Goal: Information Seeking & Learning: Find specific page/section

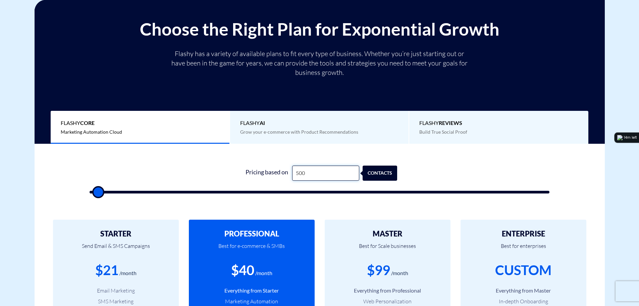
click at [309, 175] on input "500" at bounding box center [325, 172] width 67 height 15
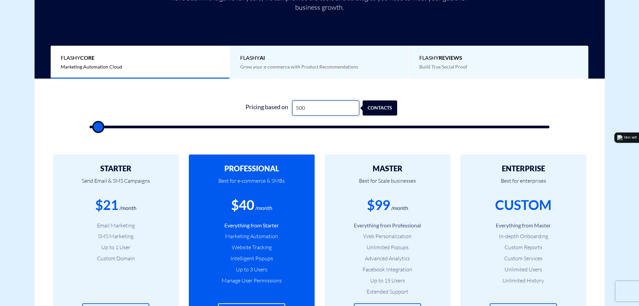
scroll to position [168, 0]
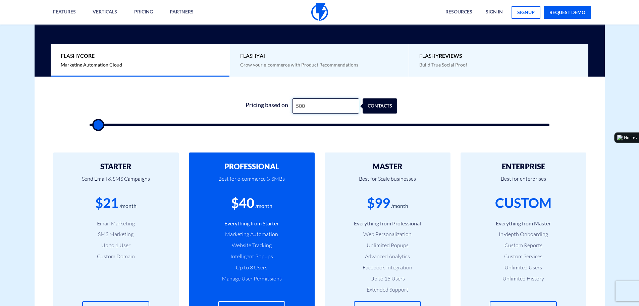
type input "1"
type input "500"
type input "10"
type input "500"
type input "100"
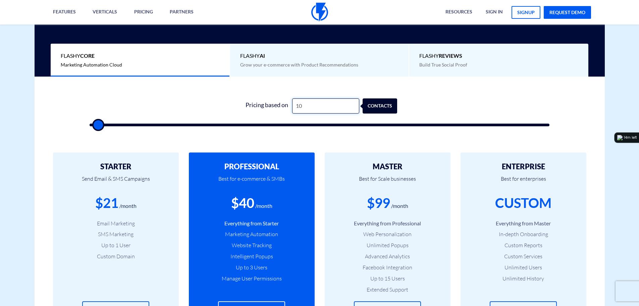
type input "500"
type input "1,000"
type input "1000"
click at [308, 107] on input "1,000" at bounding box center [325, 105] width 67 height 15
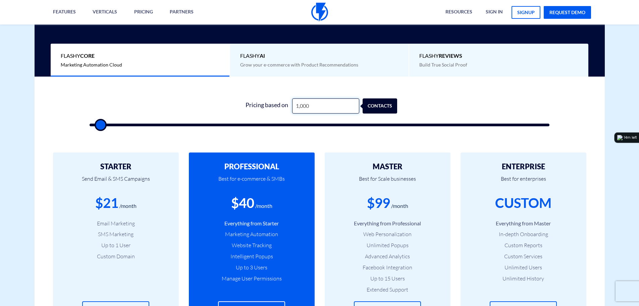
click at [308, 107] on input "1,000" at bounding box center [325, 105] width 67 height 15
type input "2"
type input "500"
type input "20"
type input "500"
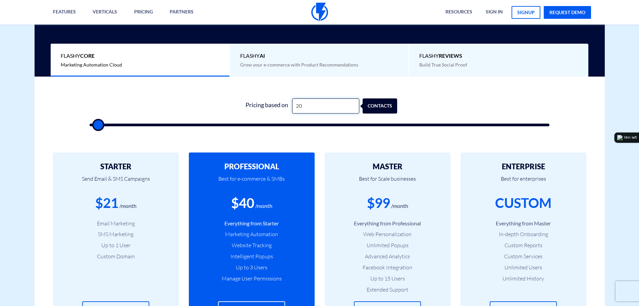
type input "200"
type input "500"
type input "2,000"
type input "2000"
type input "200"
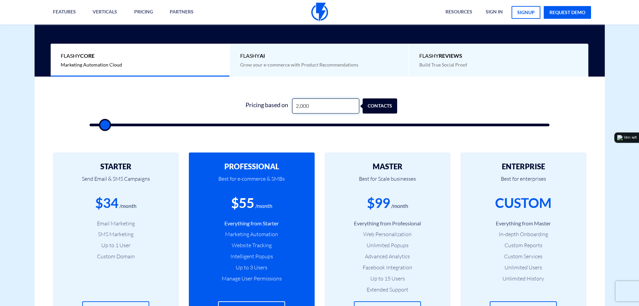
type input "500"
type input "20"
type input "500"
type input "2"
type input "500"
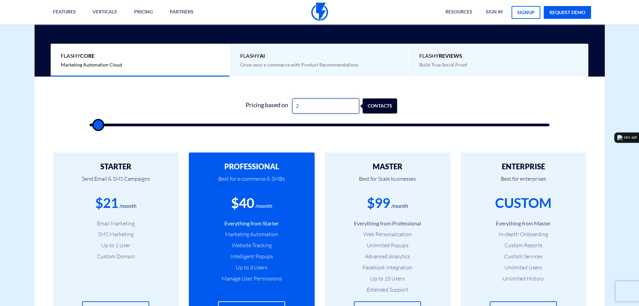
type input "21"
type input "500"
type input "210"
type input "500"
type input "2,100"
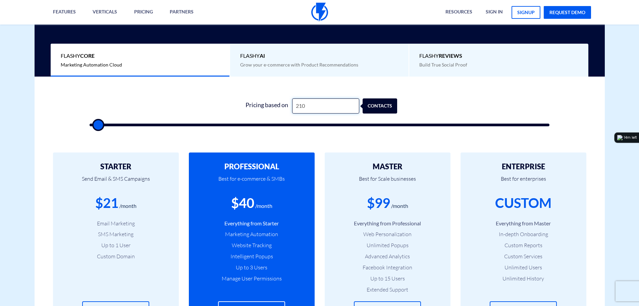
type input "2000"
click at [310, 105] on input "2,100" at bounding box center [325, 105] width 67 height 15
type input "6"
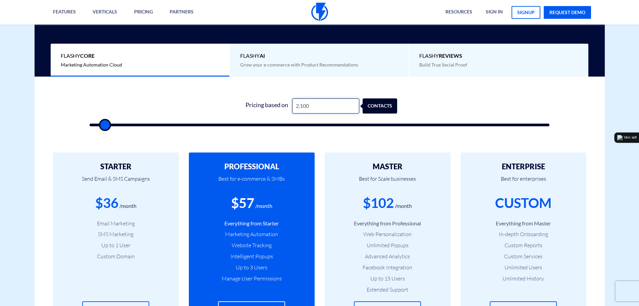
type input "500"
type input "60"
type input "500"
type input "600"
type input "500"
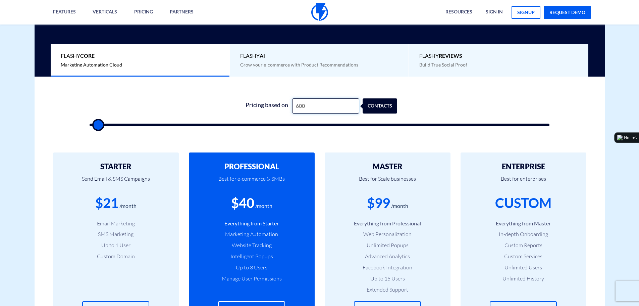
type input "6,000"
type input "6000"
type input "600"
type input "500"
type input "60"
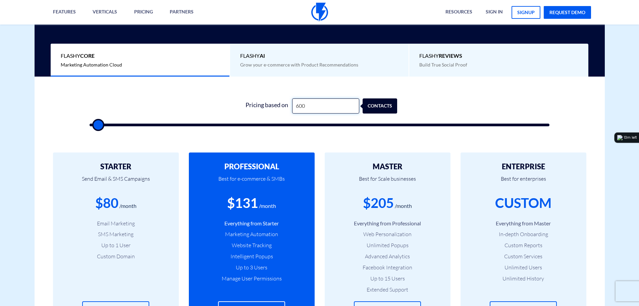
type input "500"
type input "6"
type input "500"
type input "61"
type input "500"
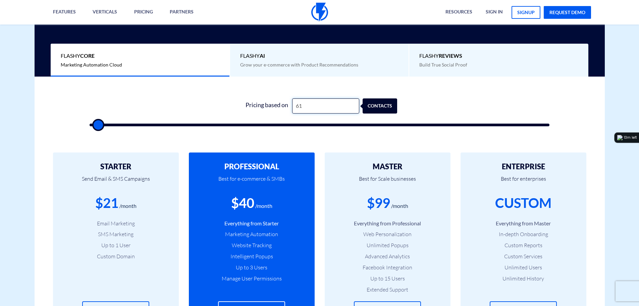
type input "610"
type input "500"
type input "6,100"
type input "6000"
type input "610"
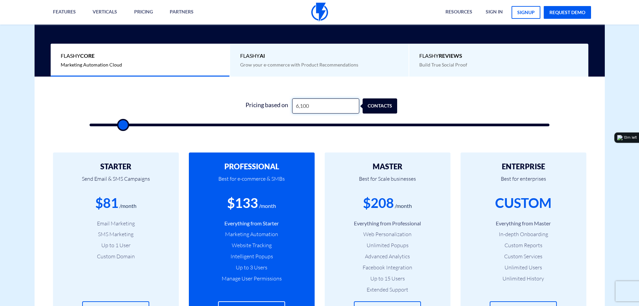
type input "500"
type input "61"
type input "500"
type input "6"
type input "500"
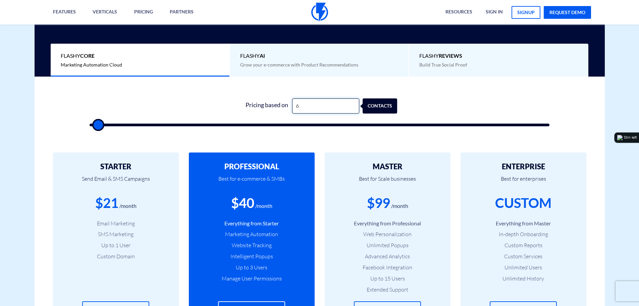
type input "60"
type input "500"
type input "600"
type input "500"
type input "6,000"
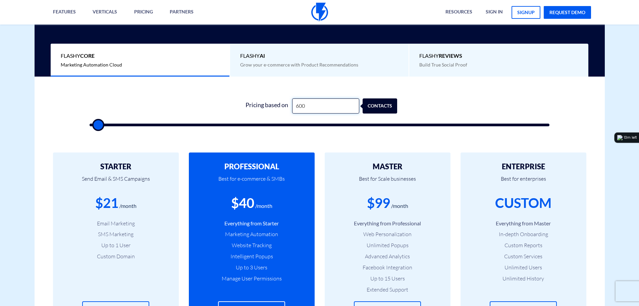
type input "6000"
type input "600"
type input "500"
type input "60"
type input "500"
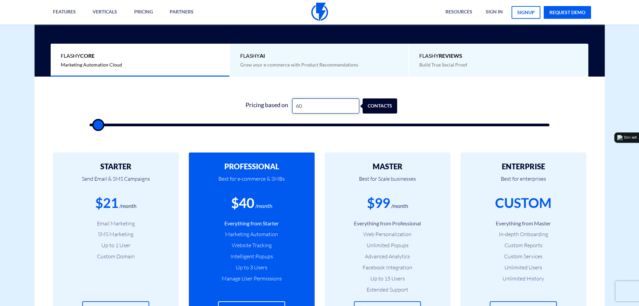
type input "6"
type input "500"
type input "61"
type input "500"
type input "610"
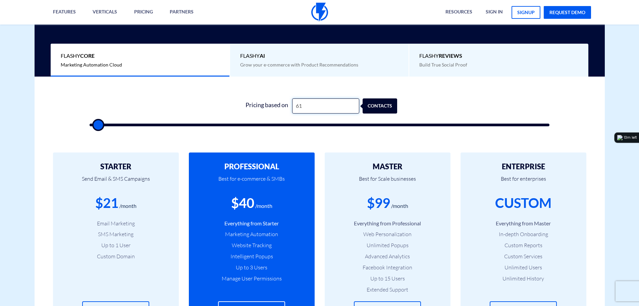
type input "500"
type input "6,100"
type input "6000"
type input "6,100"
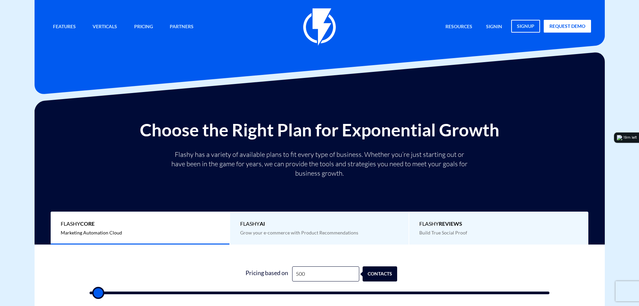
click at [309, 274] on input "500" at bounding box center [325, 273] width 67 height 15
type input "4"
type input "500"
type input "46"
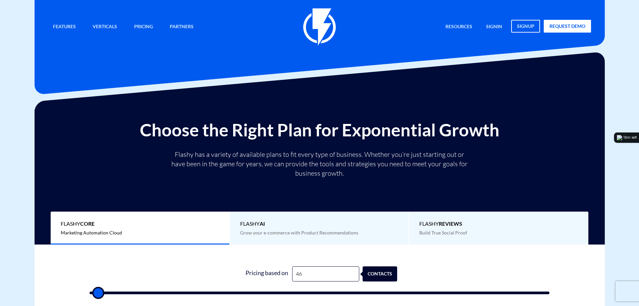
type input "500"
type input "460"
type input "500"
type input "4,600"
type input "4500"
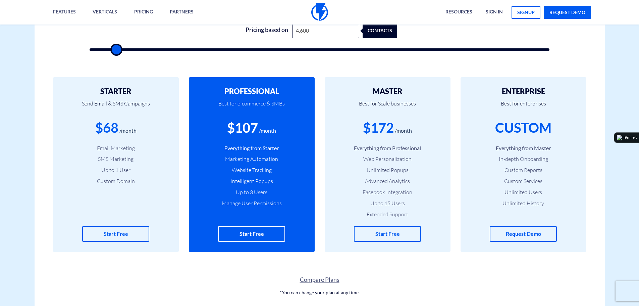
scroll to position [134, 0]
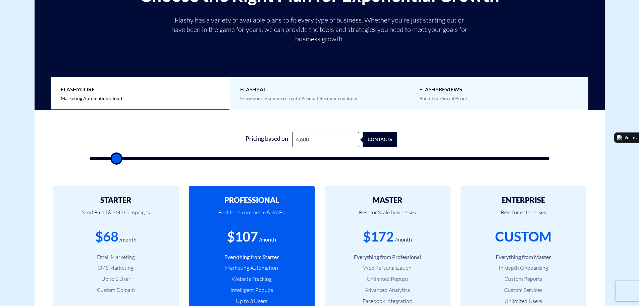
drag, startPoint x: 310, startPoint y: 139, endPoint x: 301, endPoint y: 139, distance: 8.7
click at [301, 139] on input "4,600" at bounding box center [325, 139] width 67 height 15
click at [309, 140] on input "4,600" at bounding box center [325, 139] width 67 height 15
click at [310, 140] on input "4,600" at bounding box center [325, 139] width 67 height 15
click at [311, 139] on input "4,600" at bounding box center [325, 139] width 67 height 15
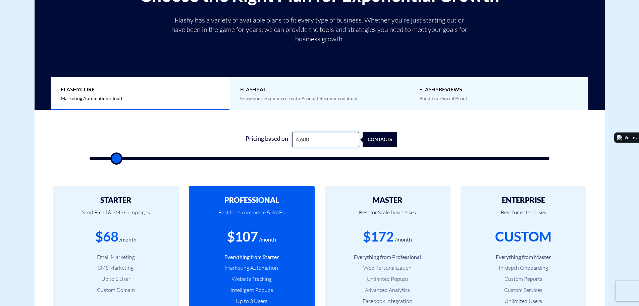
type input "460"
type input "500"
type input "46"
type input "500"
type input "4"
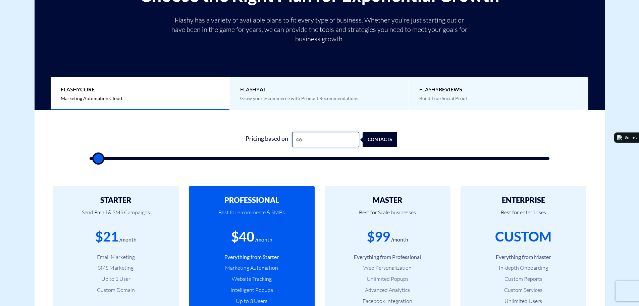
type input "500"
type input "47"
type input "500"
type input "470"
type input "500"
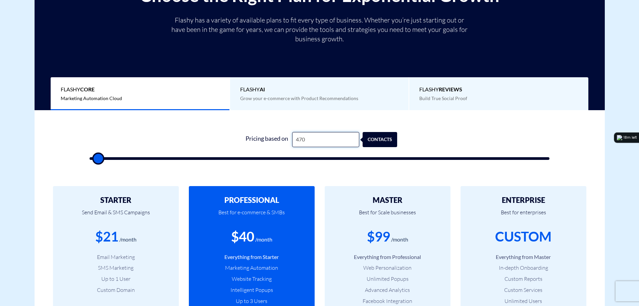
type input "4,700"
type input "4500"
click at [316, 138] on input "4,700" at bounding box center [325, 139] width 67 height 15
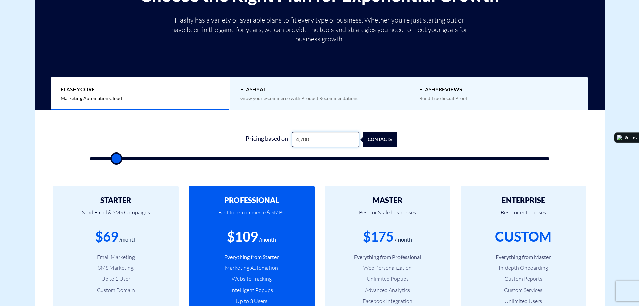
type input "4"
type input "500"
type input "46"
type input "500"
type input "462"
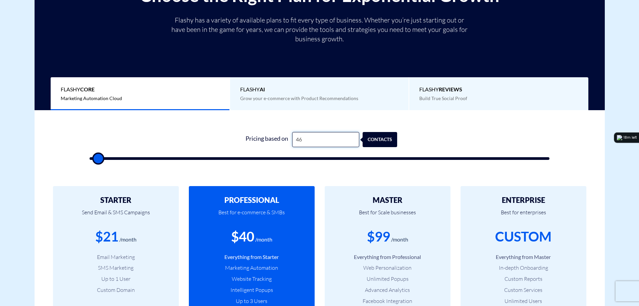
type input "500"
type input "4,621"
type input "4500"
drag, startPoint x: 313, startPoint y: 141, endPoint x: 300, endPoint y: 139, distance: 13.4
click at [300, 139] on input "4,621" at bounding box center [325, 139] width 67 height 15
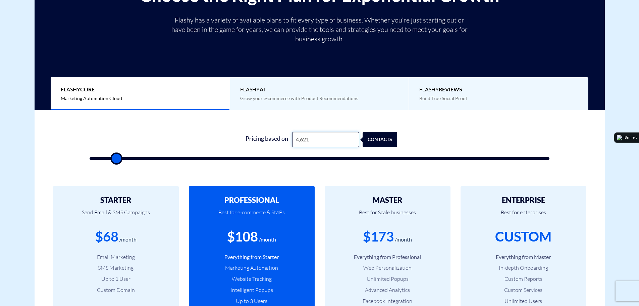
type input "48"
type input "500"
type input "482"
type input "500"
type input "4,821"
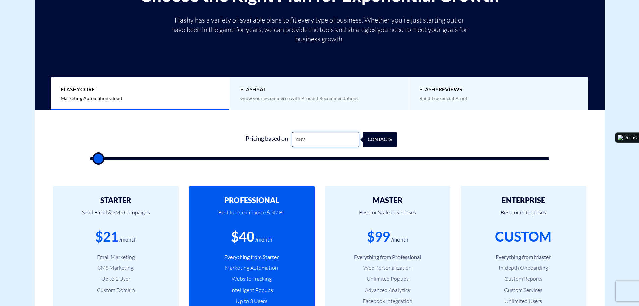
type input "5000"
click at [308, 139] on input "4,821" at bounding box center [325, 139] width 67 height 15
drag, startPoint x: 310, startPoint y: 140, endPoint x: 299, endPoint y: 140, distance: 11.1
click at [299, 140] on input "4,821" at bounding box center [325, 139] width 67 height 15
type input "49"
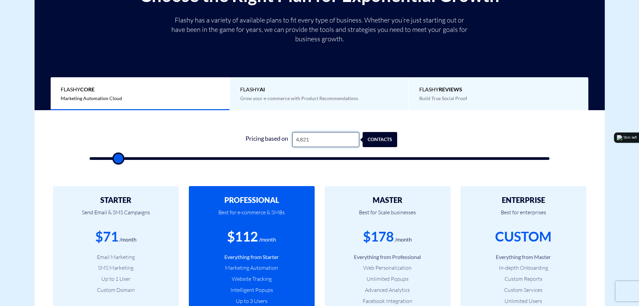
type input "500"
type input "492"
type input "500"
type input "4,923"
type input "5000"
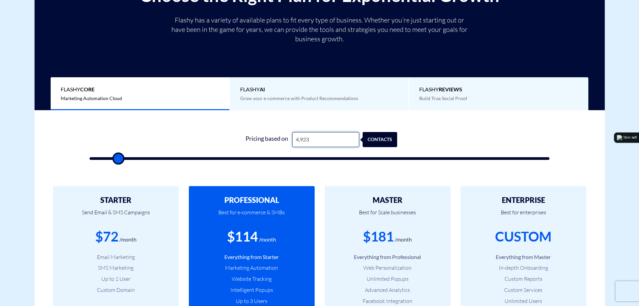
type input "4,923"
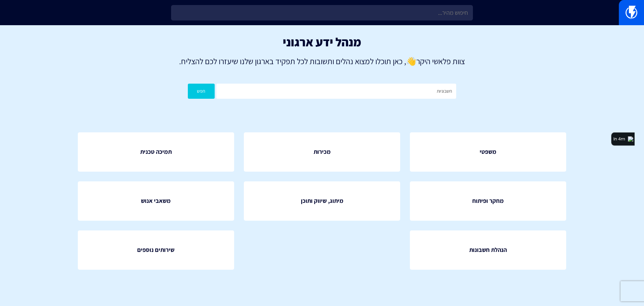
type input "חשבוניות"
click at [202, 92] on button "חפש" at bounding box center [201, 91] width 27 height 15
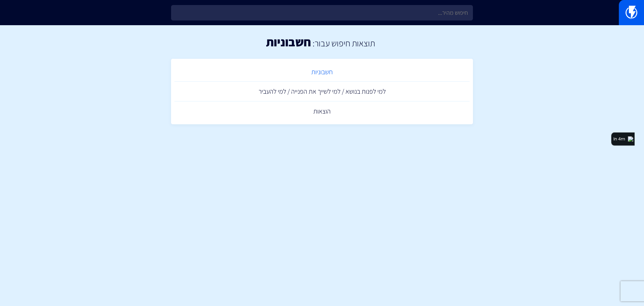
click at [320, 67] on link "חשבוניות" at bounding box center [321, 72] width 295 height 20
